Goal: Navigation & Orientation: Understand site structure

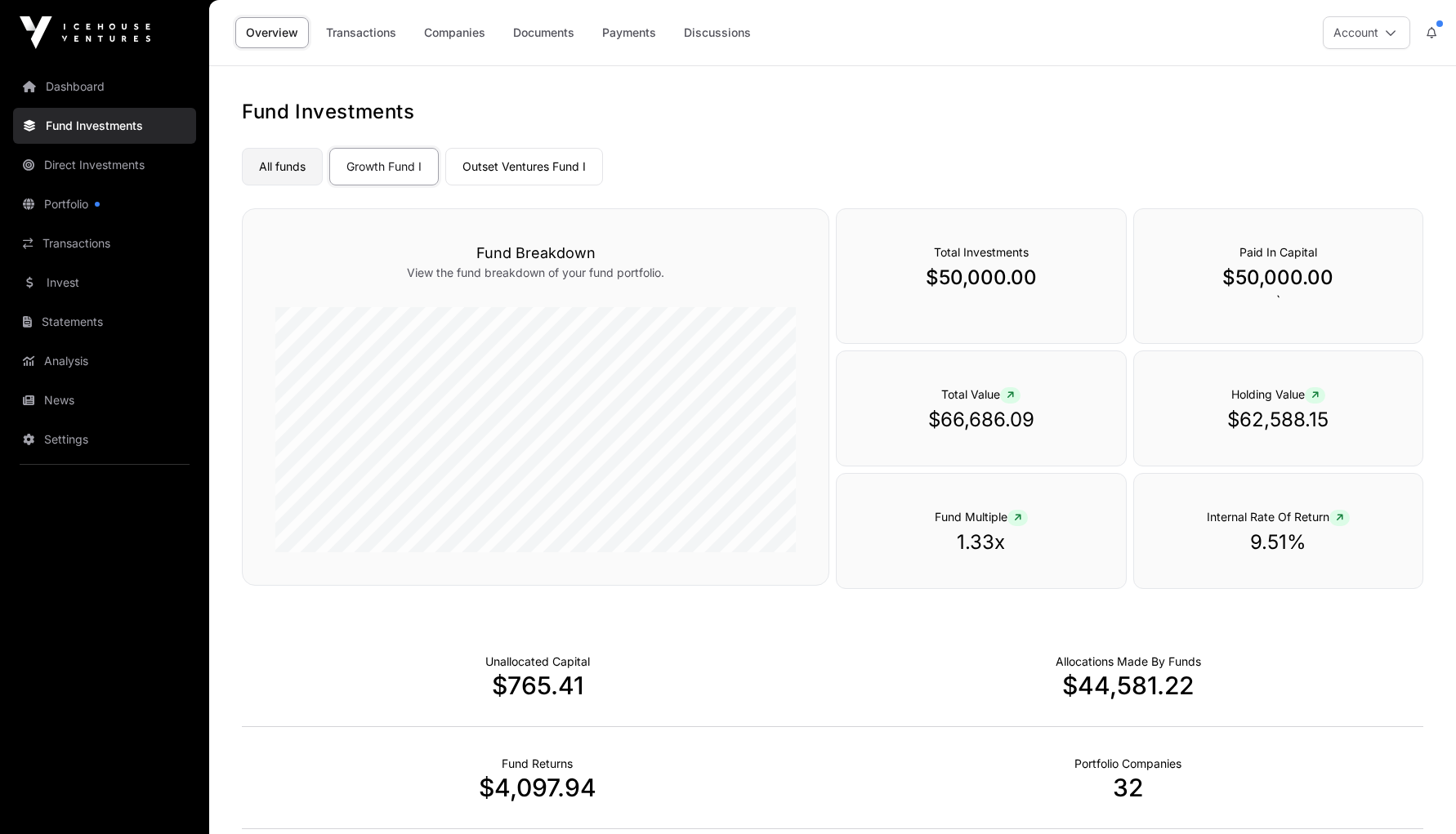
click at [282, 172] on link "All funds" at bounding box center [282, 167] width 81 height 38
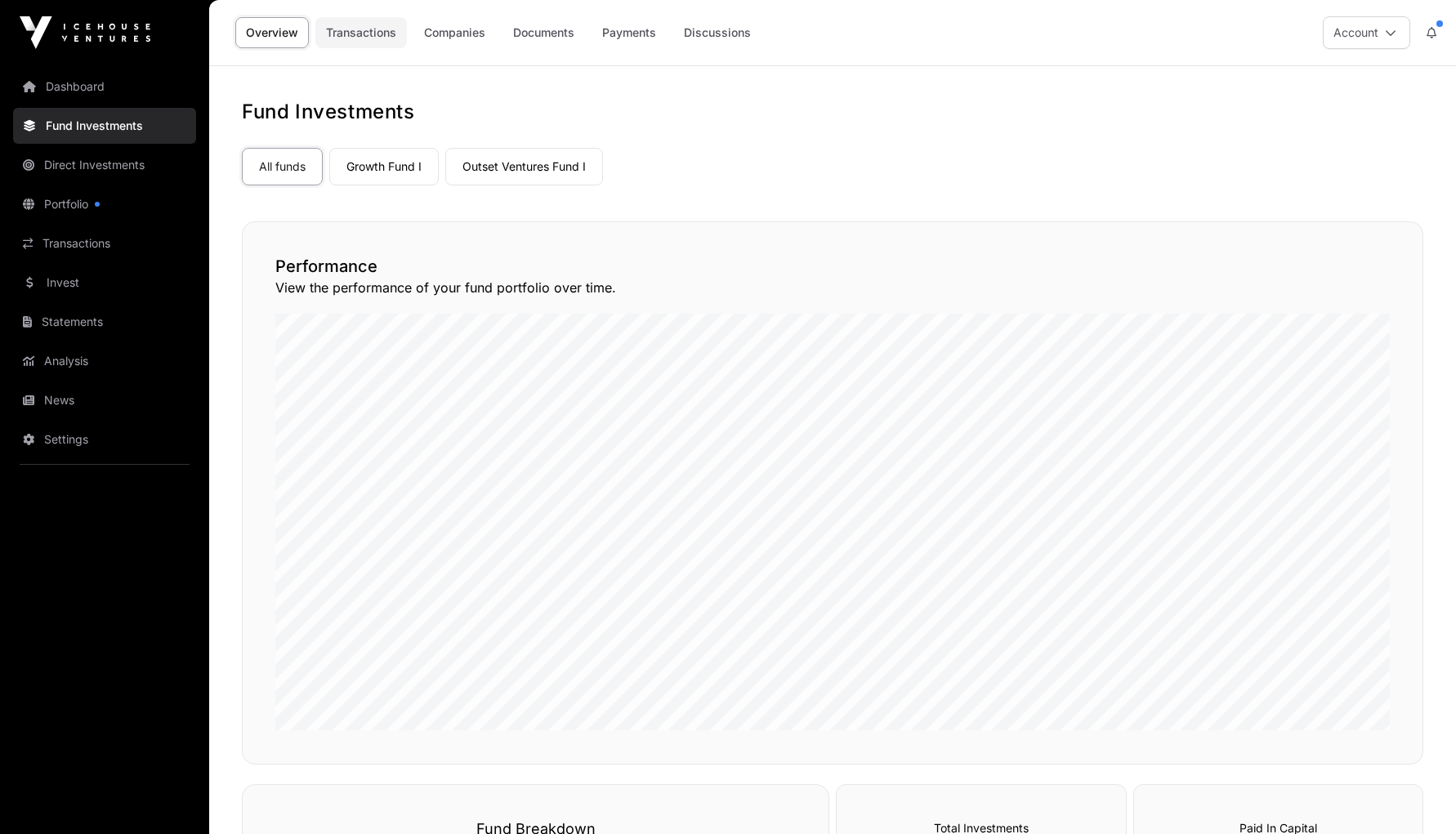
click at [352, 34] on link "Transactions" at bounding box center [361, 32] width 92 height 31
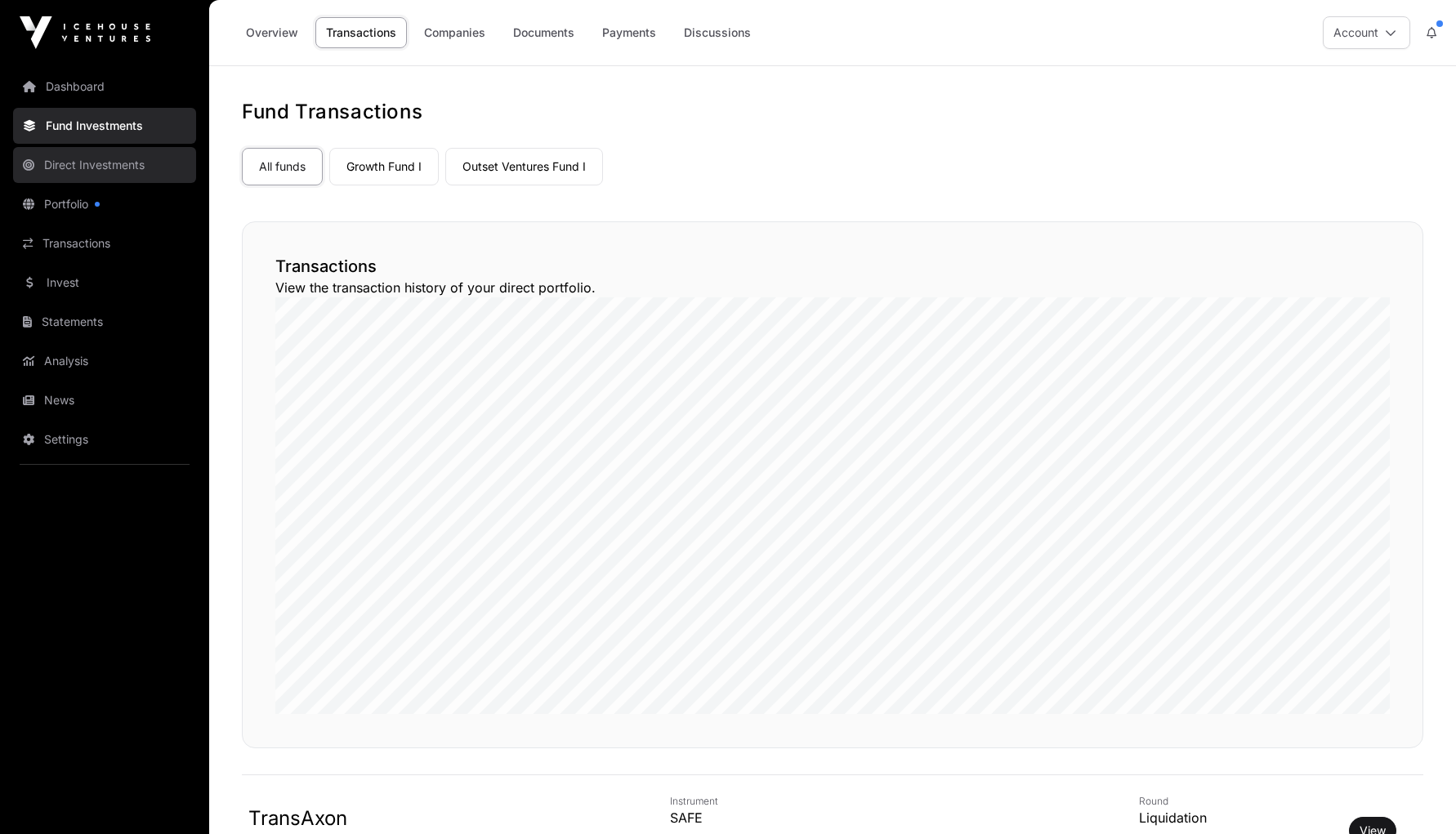
click at [94, 166] on link "Direct Investments" at bounding box center [104, 165] width 183 height 36
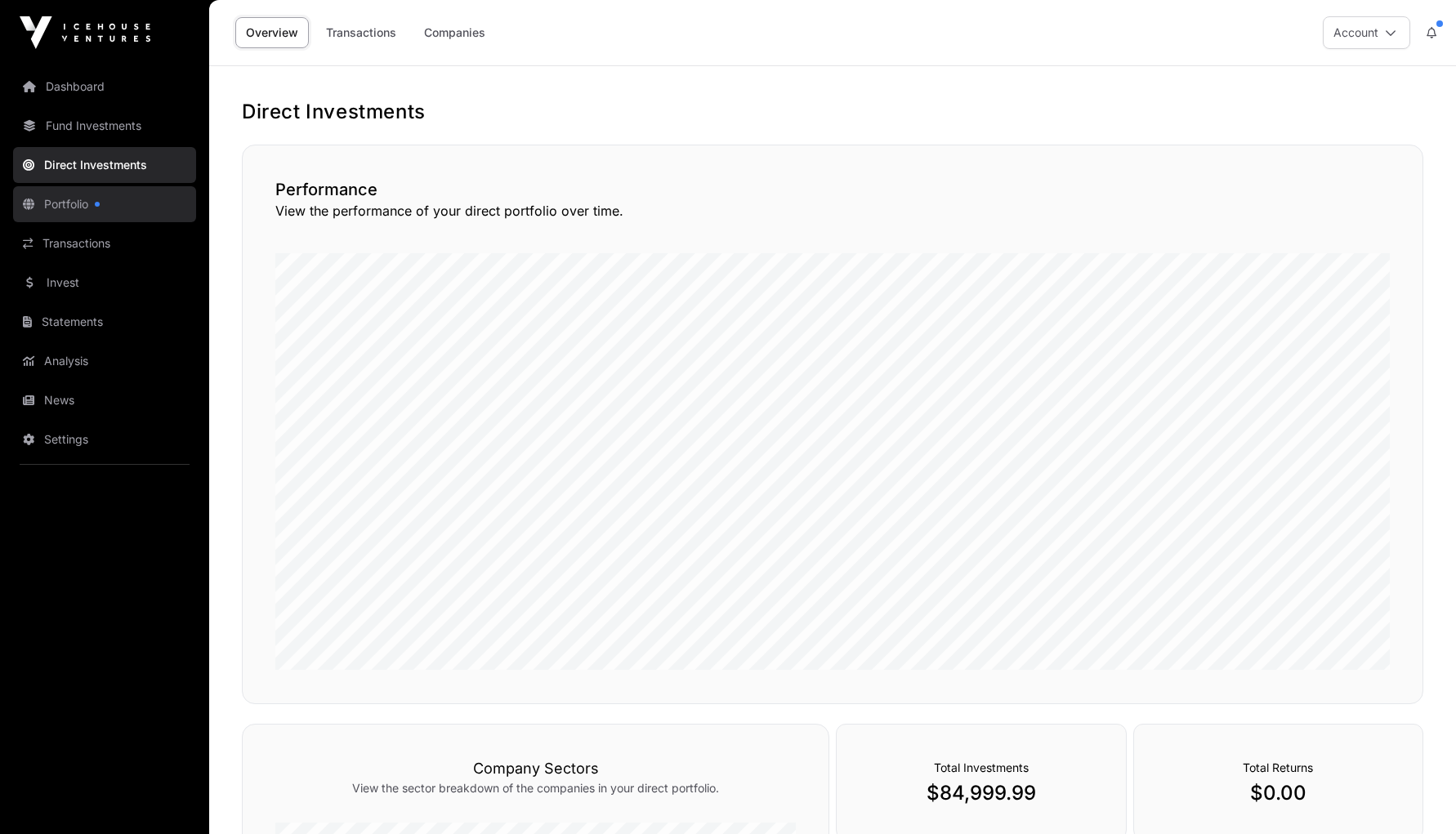
click at [60, 207] on link "Portfolio" at bounding box center [104, 204] width 183 height 36
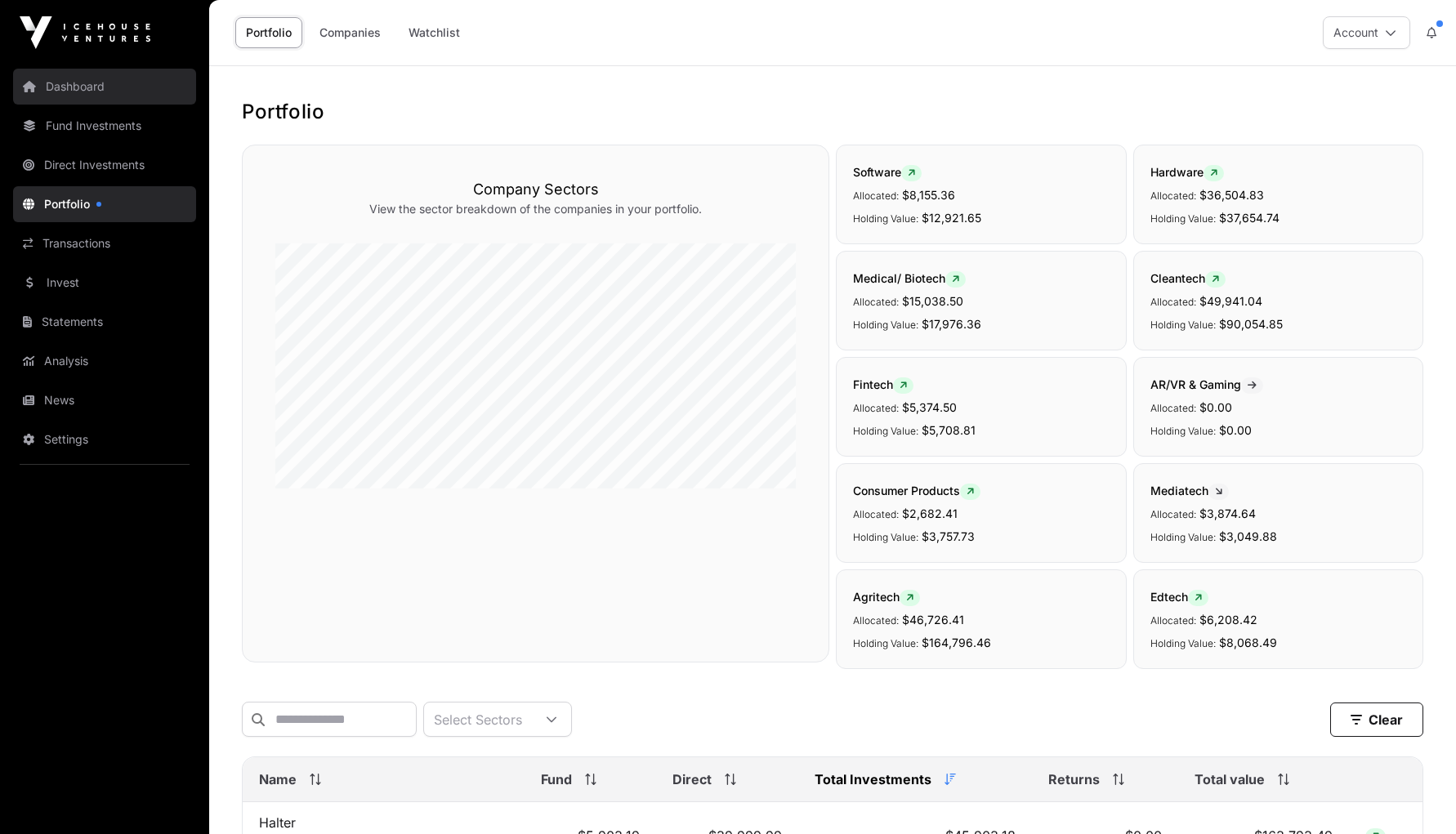
click at [27, 82] on icon at bounding box center [29, 86] width 13 height 11
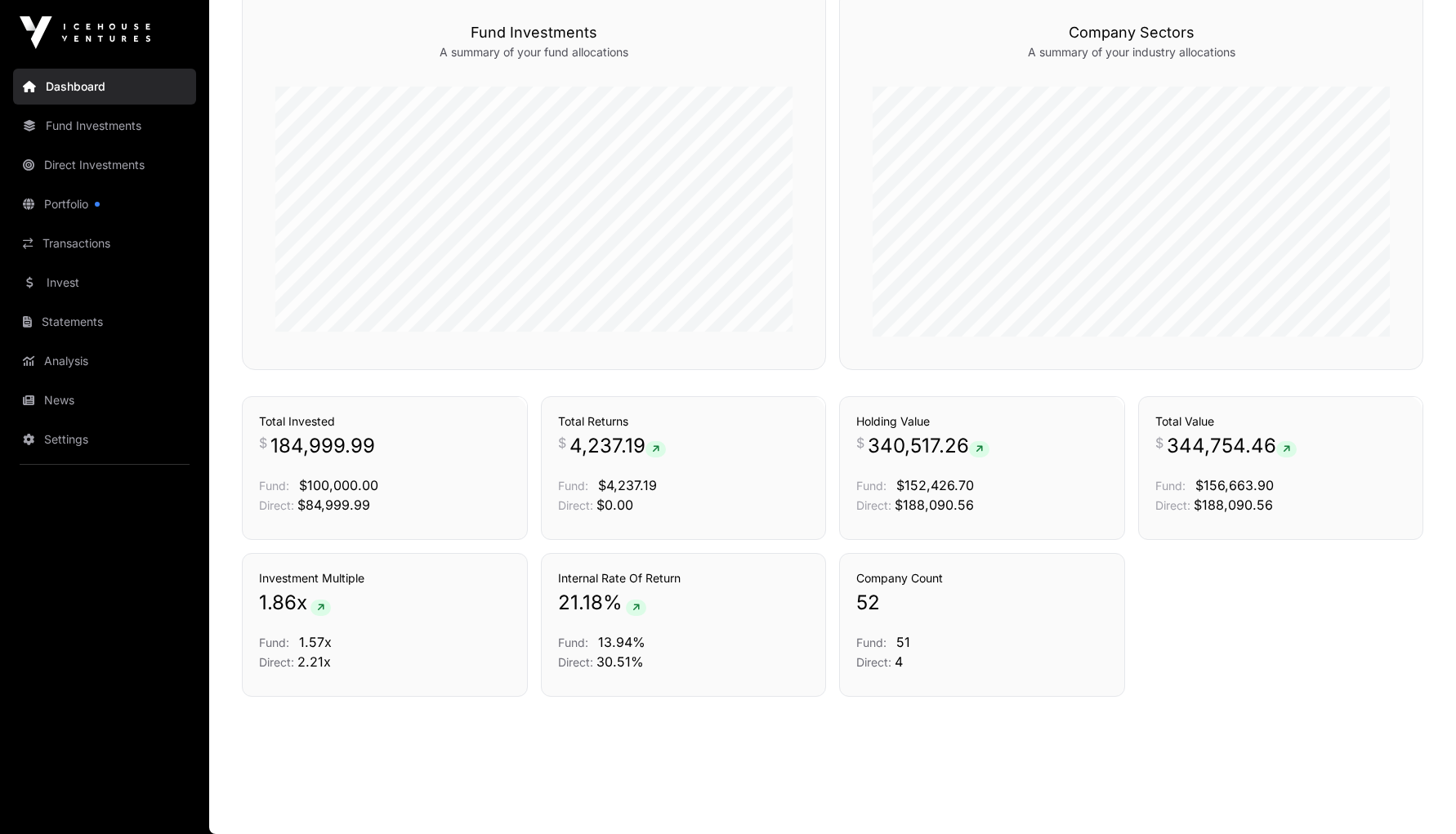
scroll to position [991, 0]
